Goal: Information Seeking & Learning: Learn about a topic

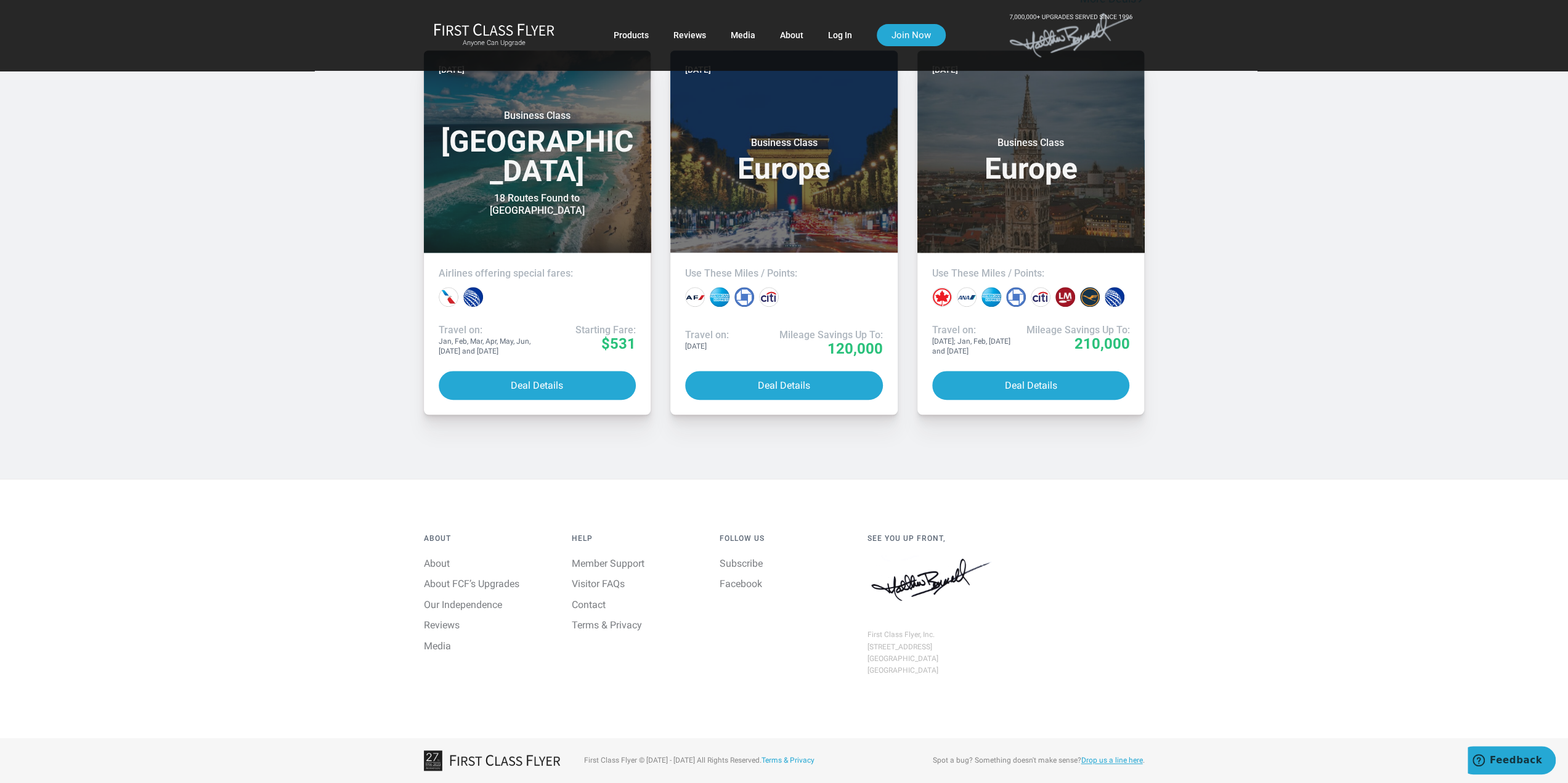
scroll to position [1294, 0]
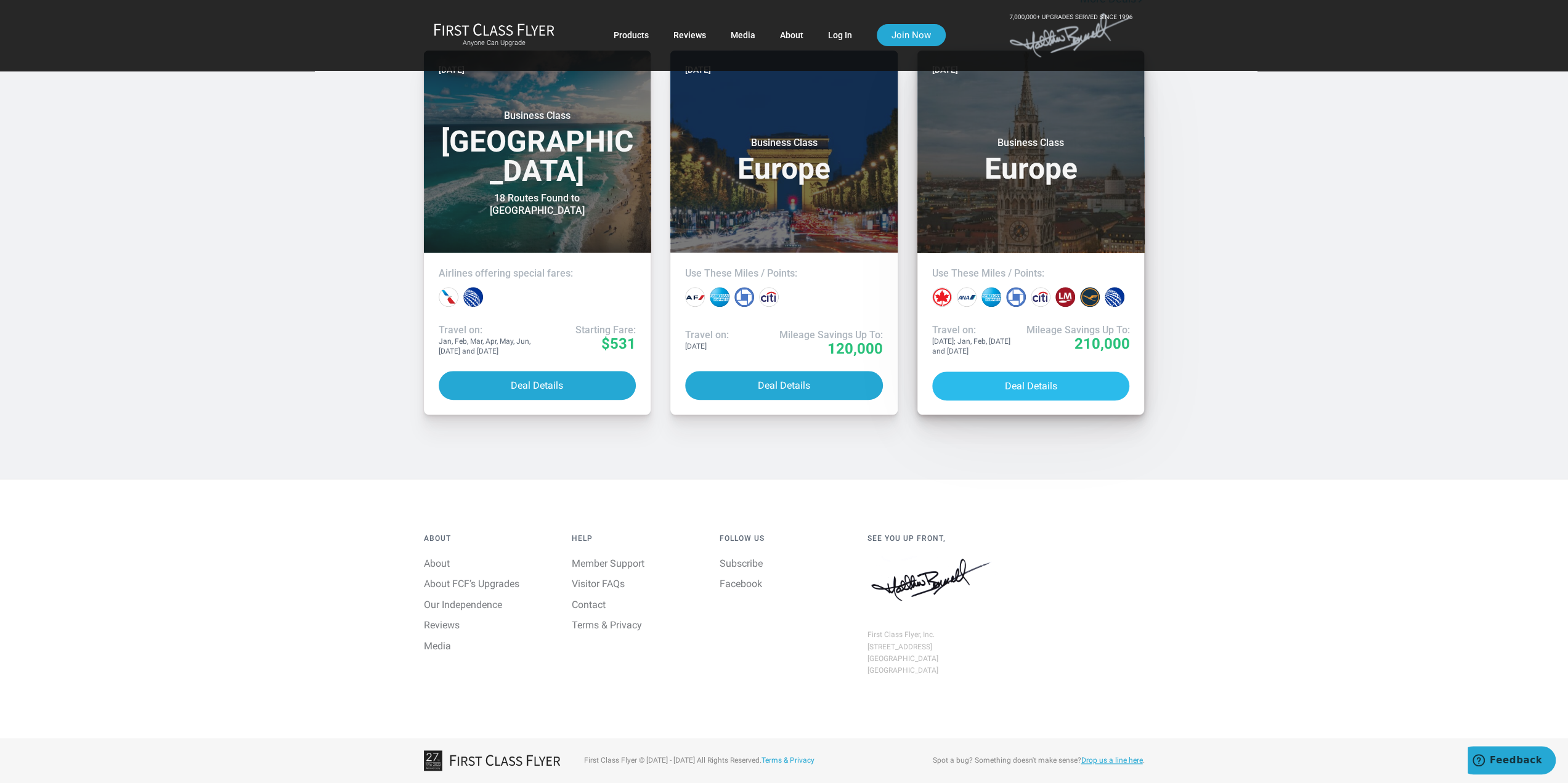
click at [1046, 401] on button "Deal Details" at bounding box center [1032, 385] width 198 height 29
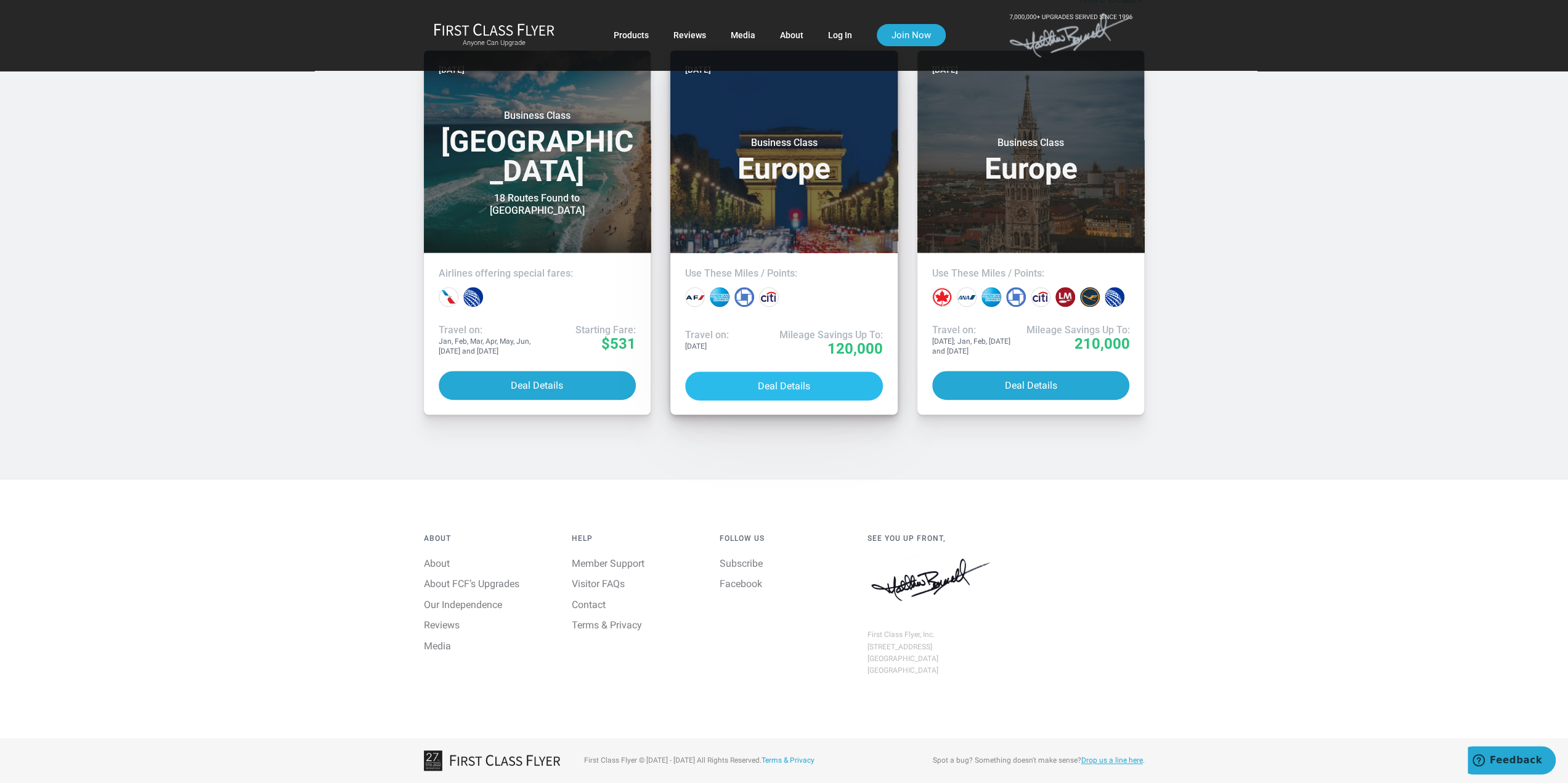
click at [803, 401] on button "Deal Details" at bounding box center [784, 385] width 198 height 29
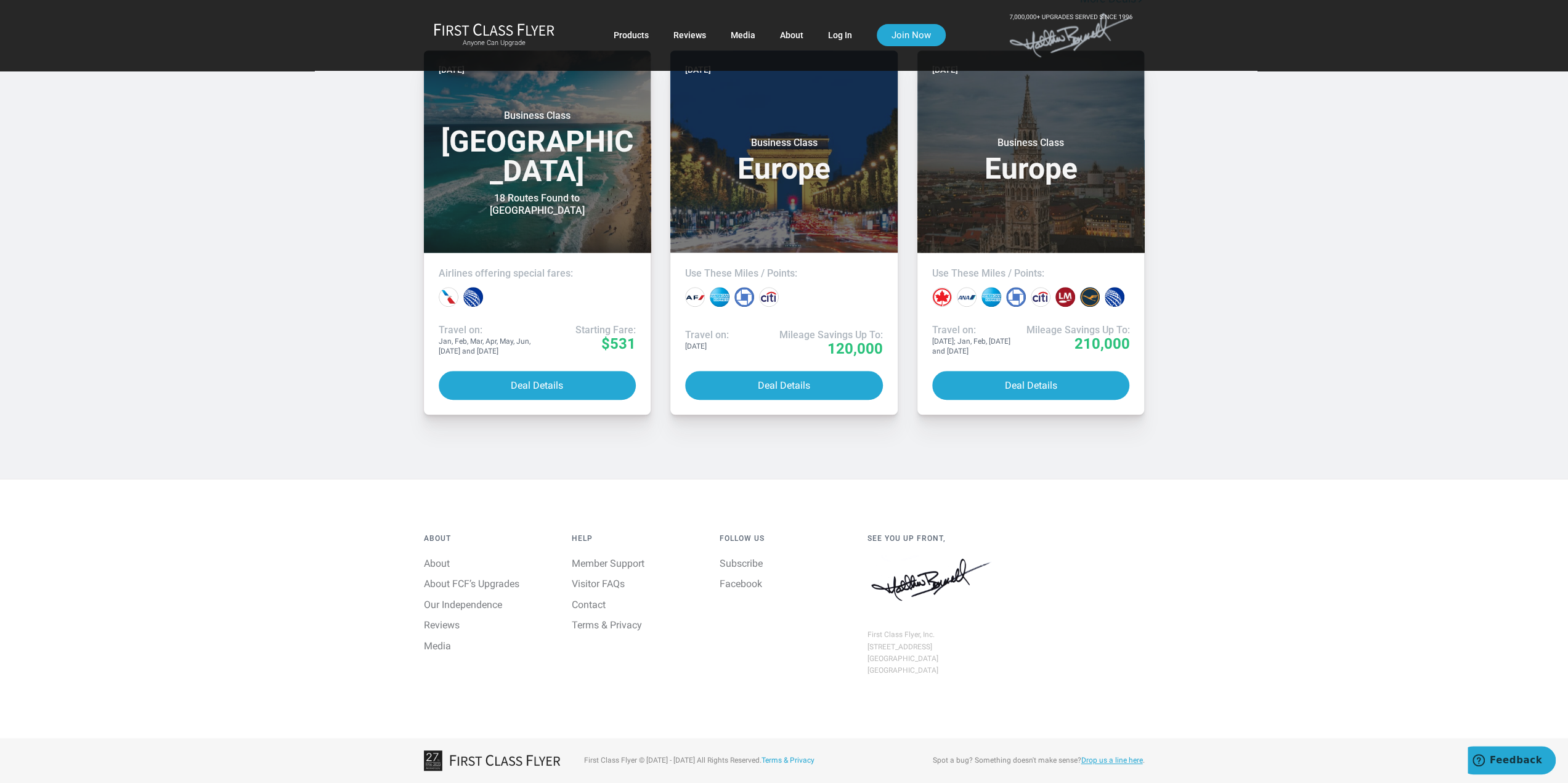
scroll to position [1109, 0]
